Goal: Task Accomplishment & Management: Use online tool/utility

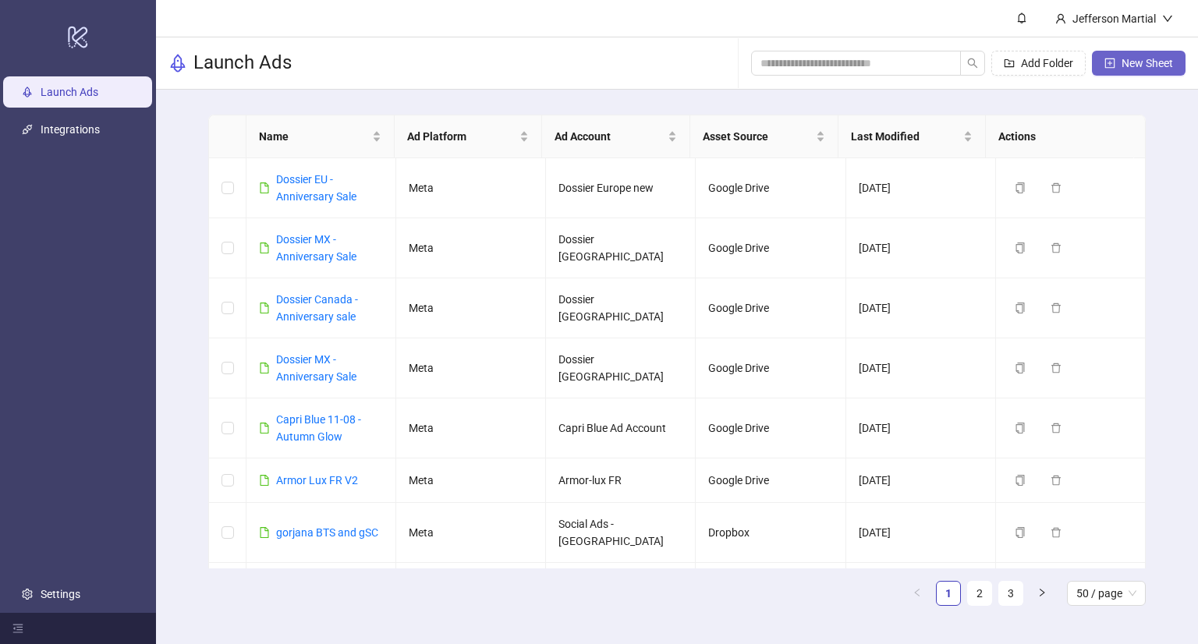
click at [1154, 63] on span "New Sheet" at bounding box center [1147, 63] width 51 height 12
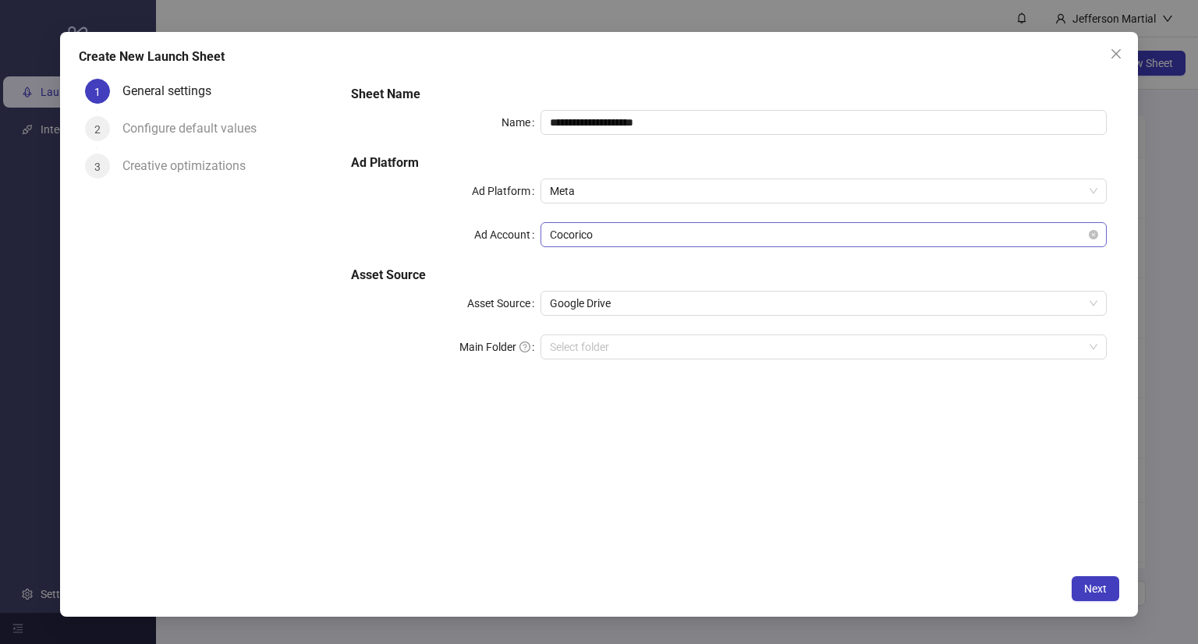
click at [692, 233] on span "Cocorico" at bounding box center [824, 234] width 548 height 23
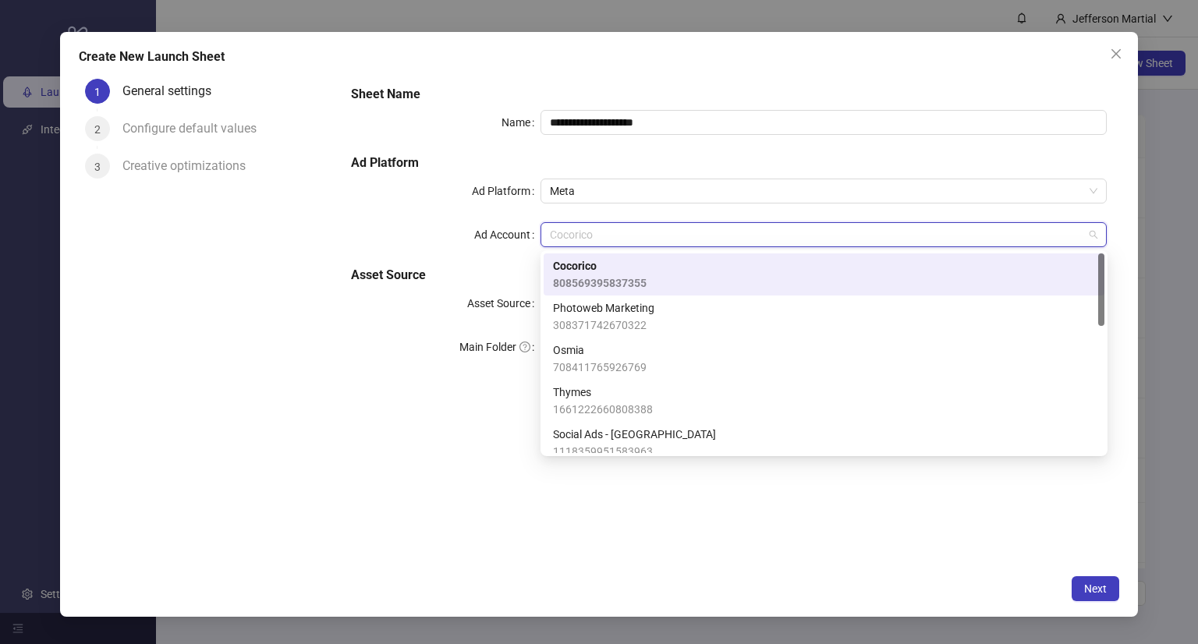
type input "*"
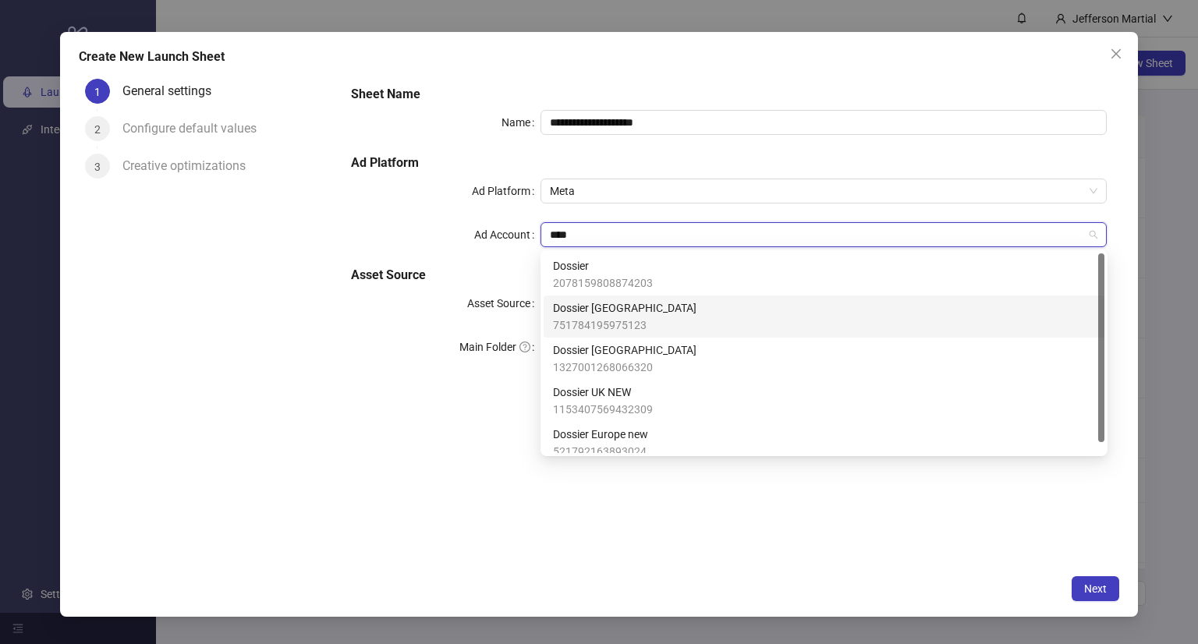
scroll to position [11, 0]
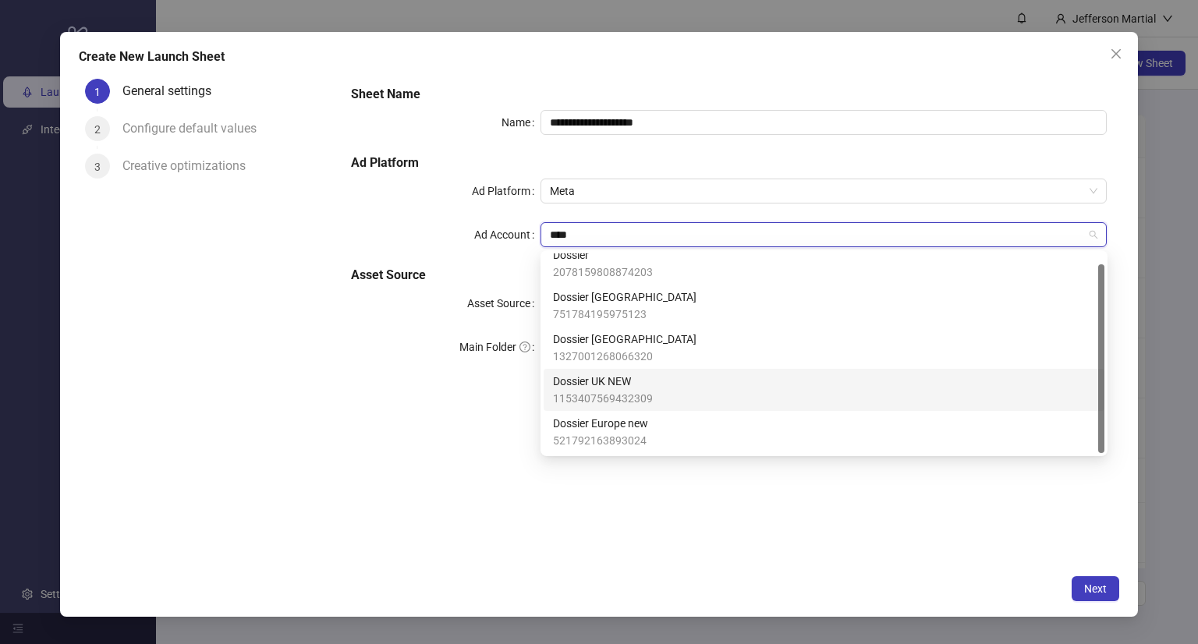
type input "****"
click at [197, 271] on div "1 General settings 2 Configure default values 3 Creative optimizations" at bounding box center [209, 320] width 261 height 494
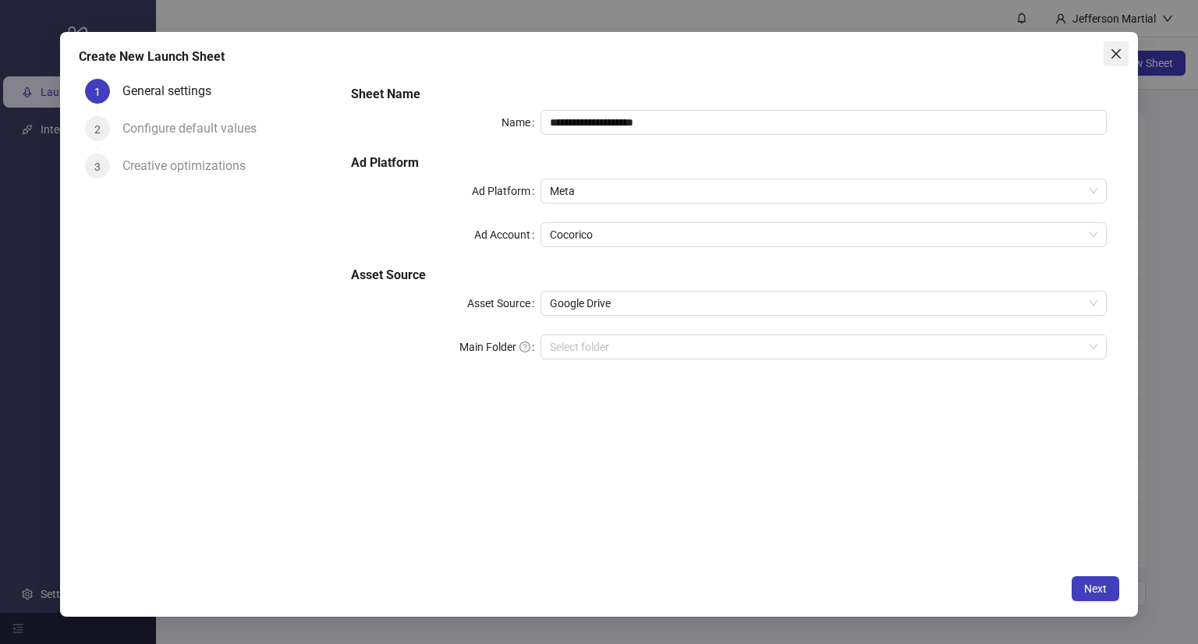
click at [1115, 55] on icon "close" at bounding box center [1115, 53] width 9 height 9
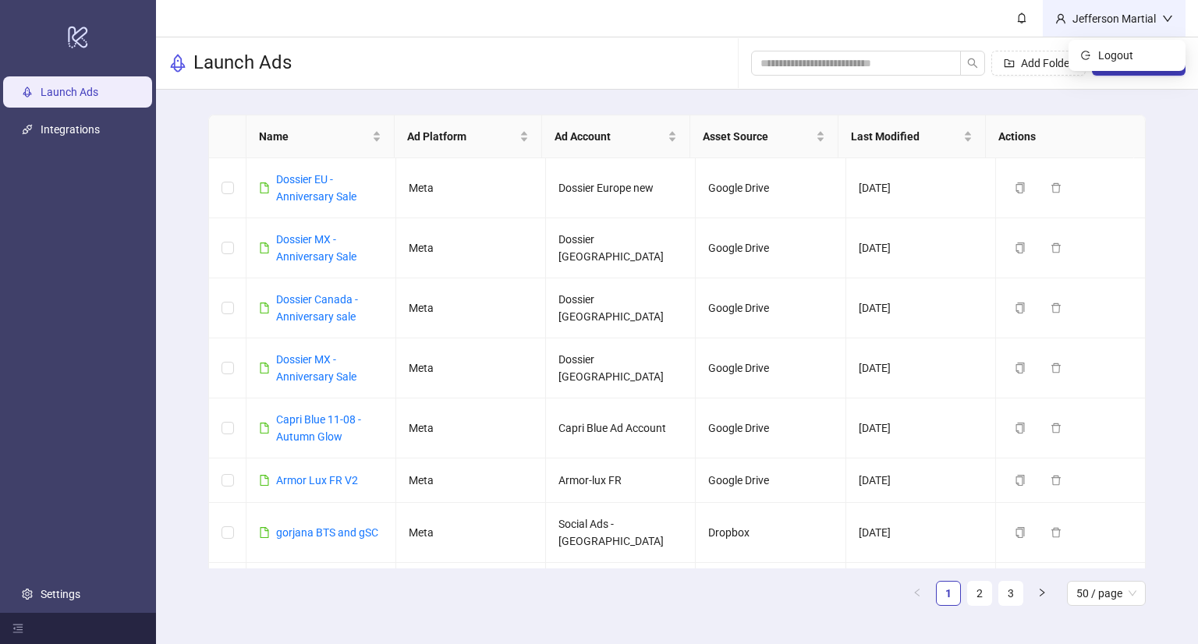
click at [1090, 19] on div "Jefferson Martial" at bounding box center [1114, 18] width 96 height 17
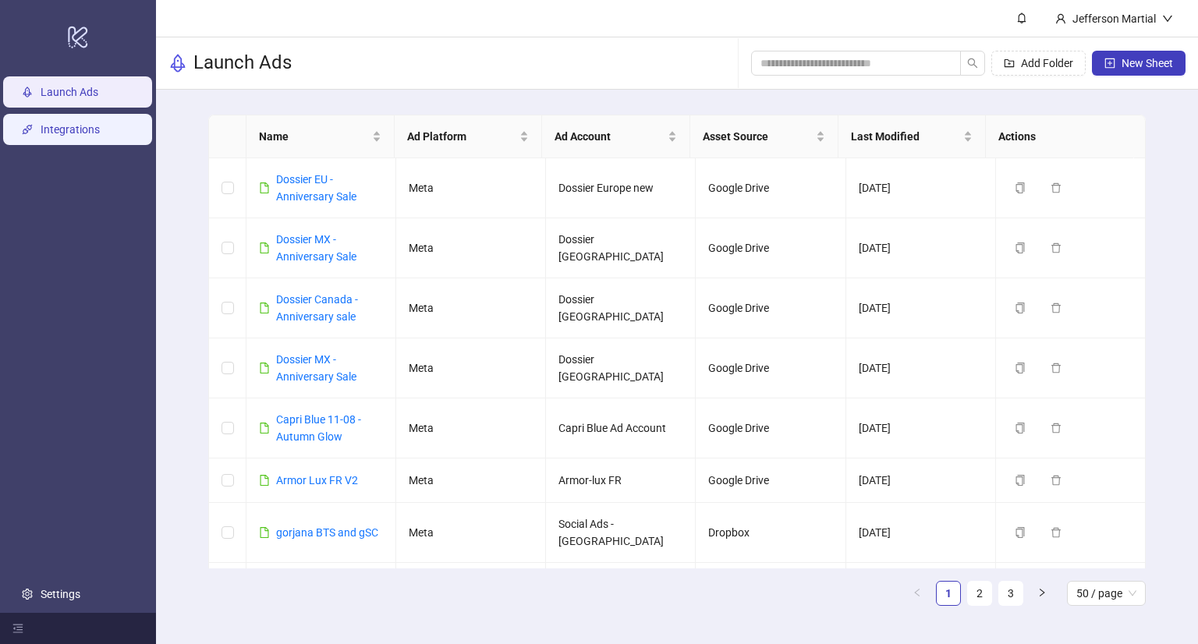
click at [100, 136] on link "Integrations" at bounding box center [70, 129] width 59 height 12
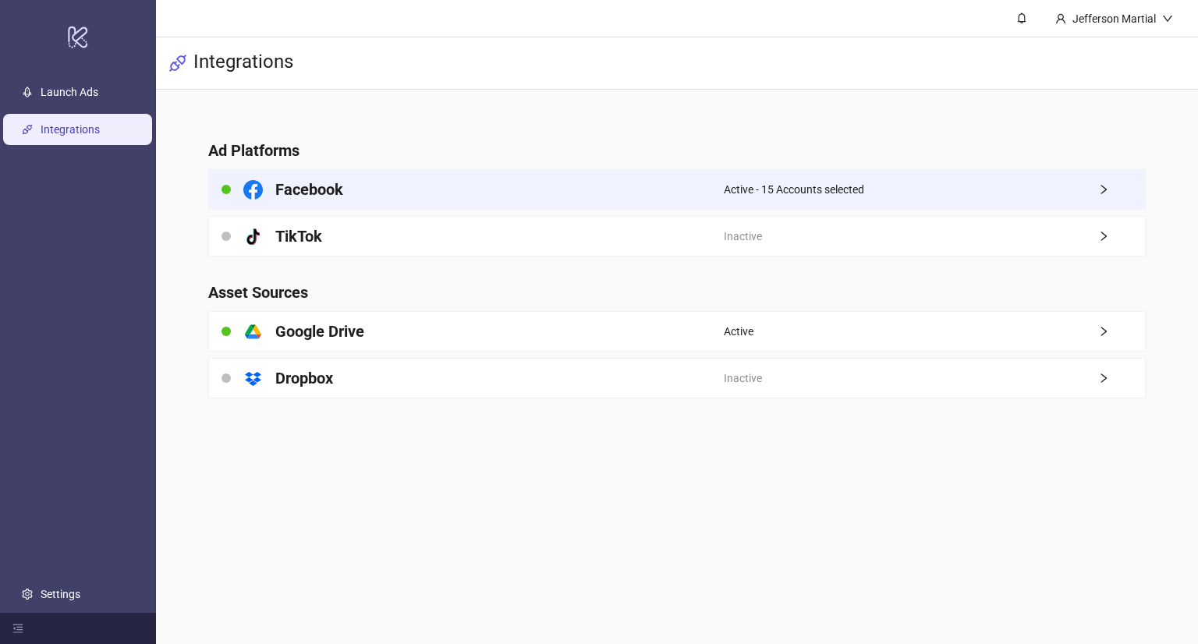
click at [530, 181] on div "Facebook" at bounding box center [466, 189] width 515 height 39
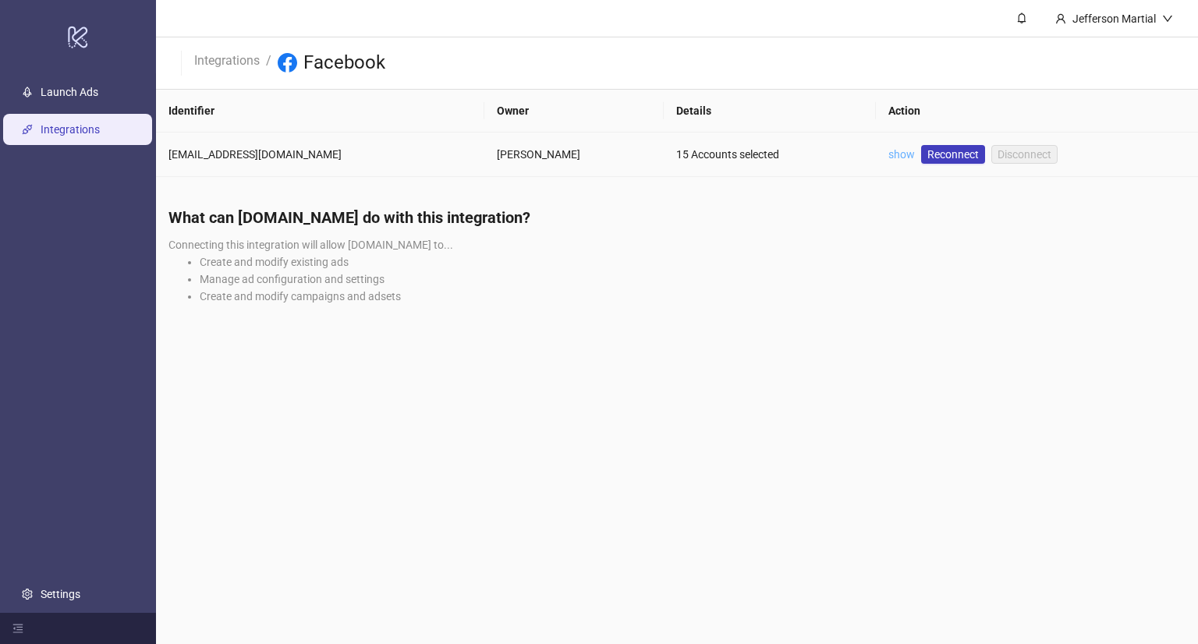
click at [888, 154] on link "show" at bounding box center [901, 154] width 27 height 12
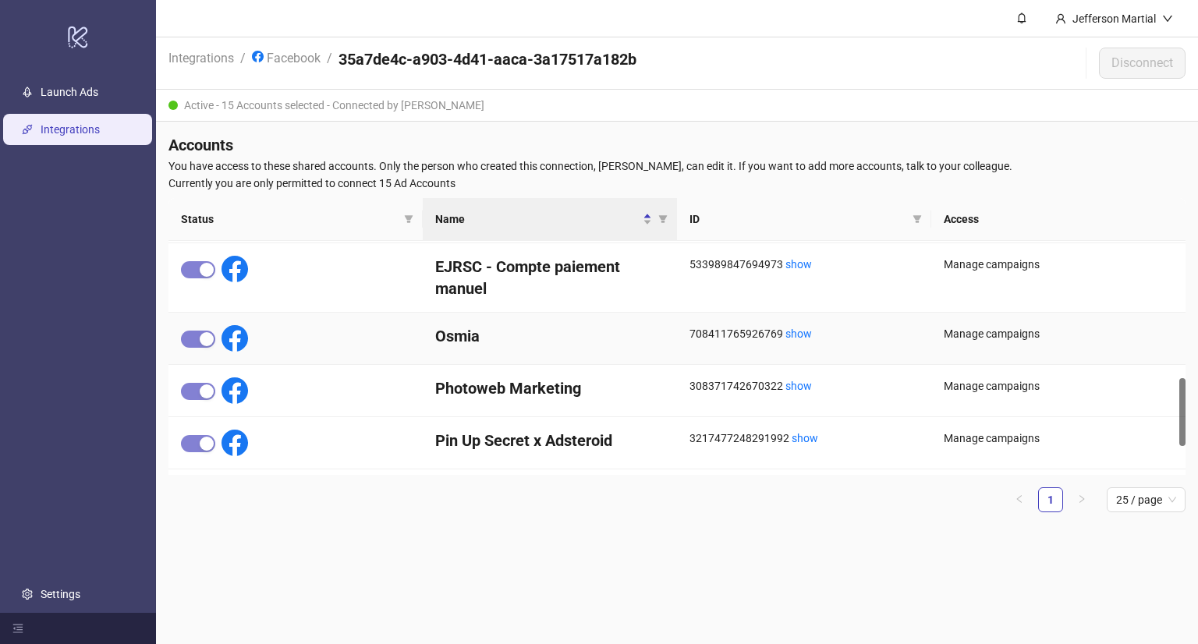
scroll to position [567, 0]
